Goal: Find specific page/section: Find specific page/section

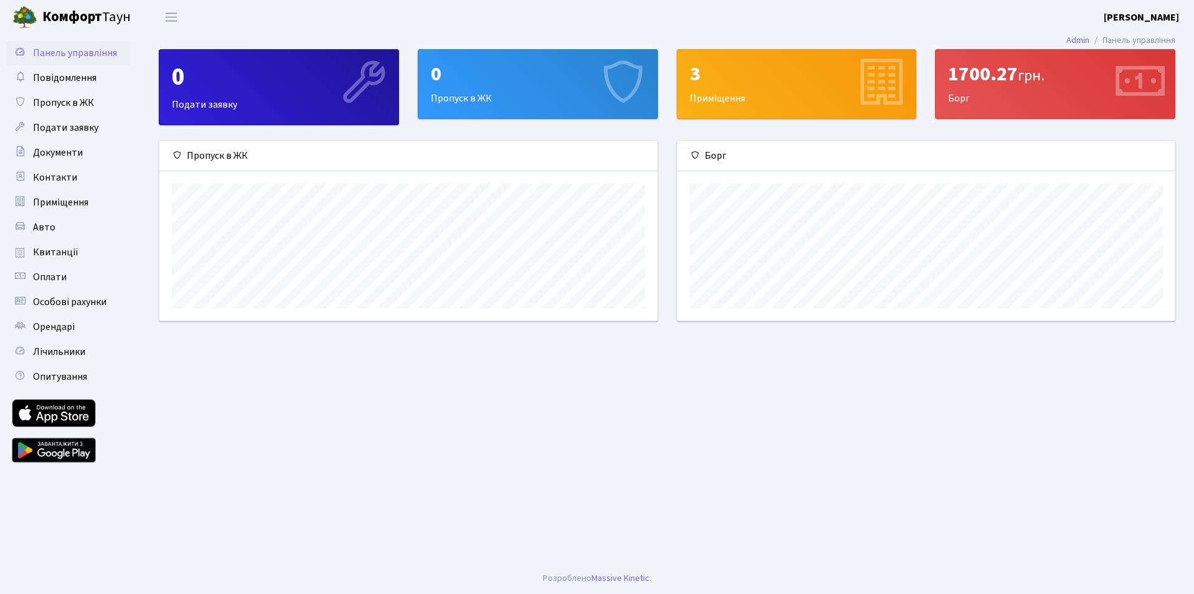
scroll to position [180, 497]
click at [57, 278] on span "Оплати" at bounding box center [50, 277] width 34 height 14
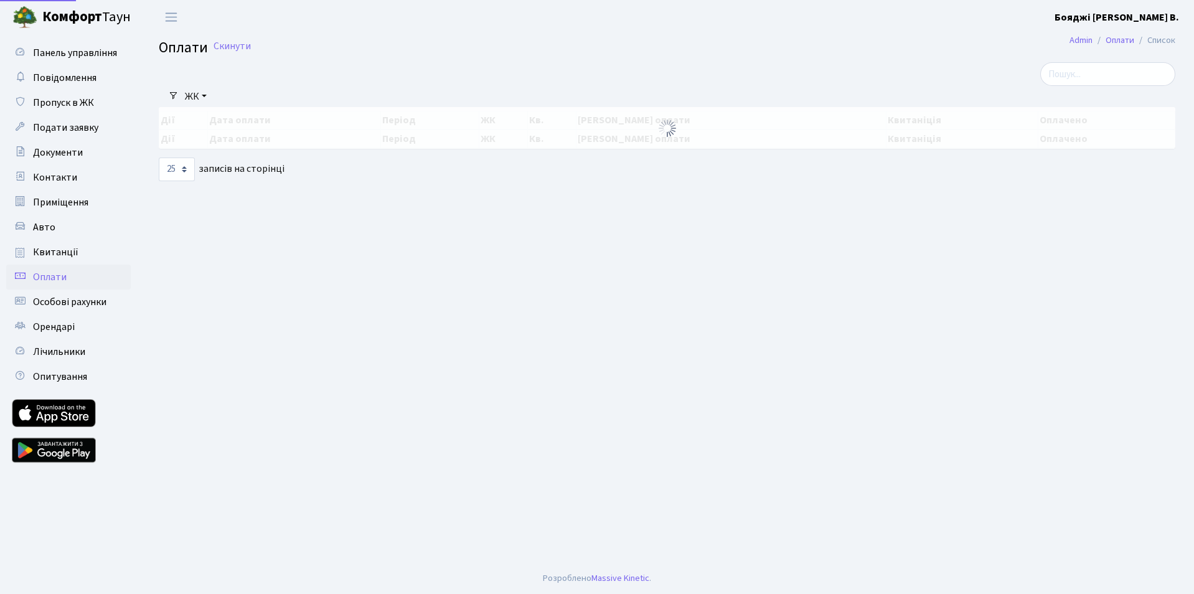
select select "25"
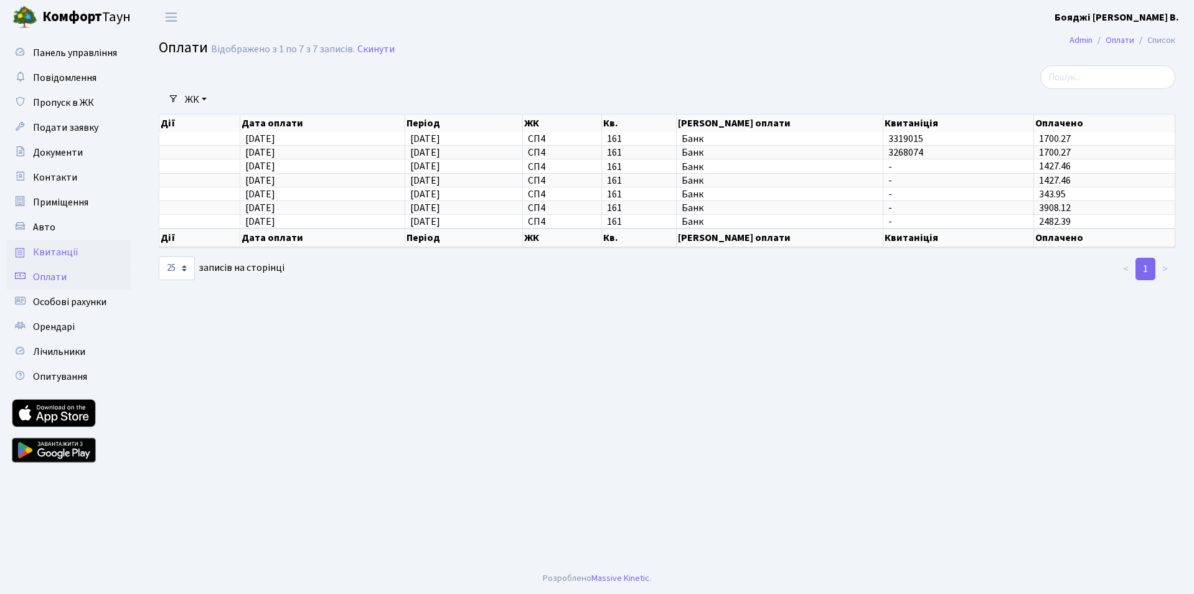
click at [54, 250] on span "Квитанції" at bounding box center [55, 252] width 45 height 14
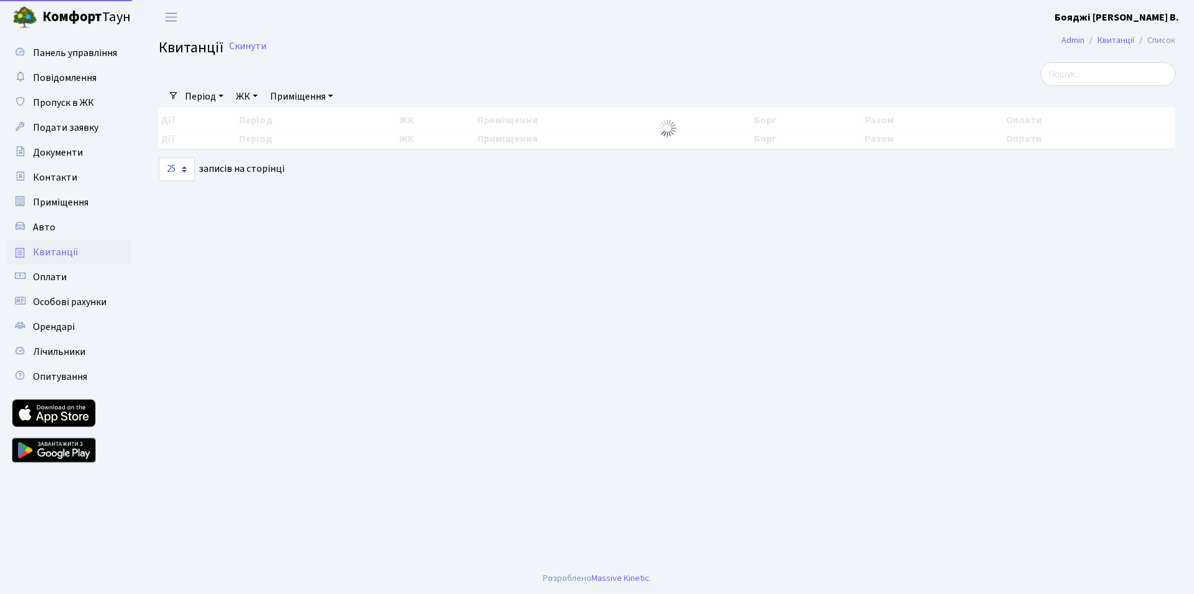
select select "25"
